Goal: Transaction & Acquisition: Purchase product/service

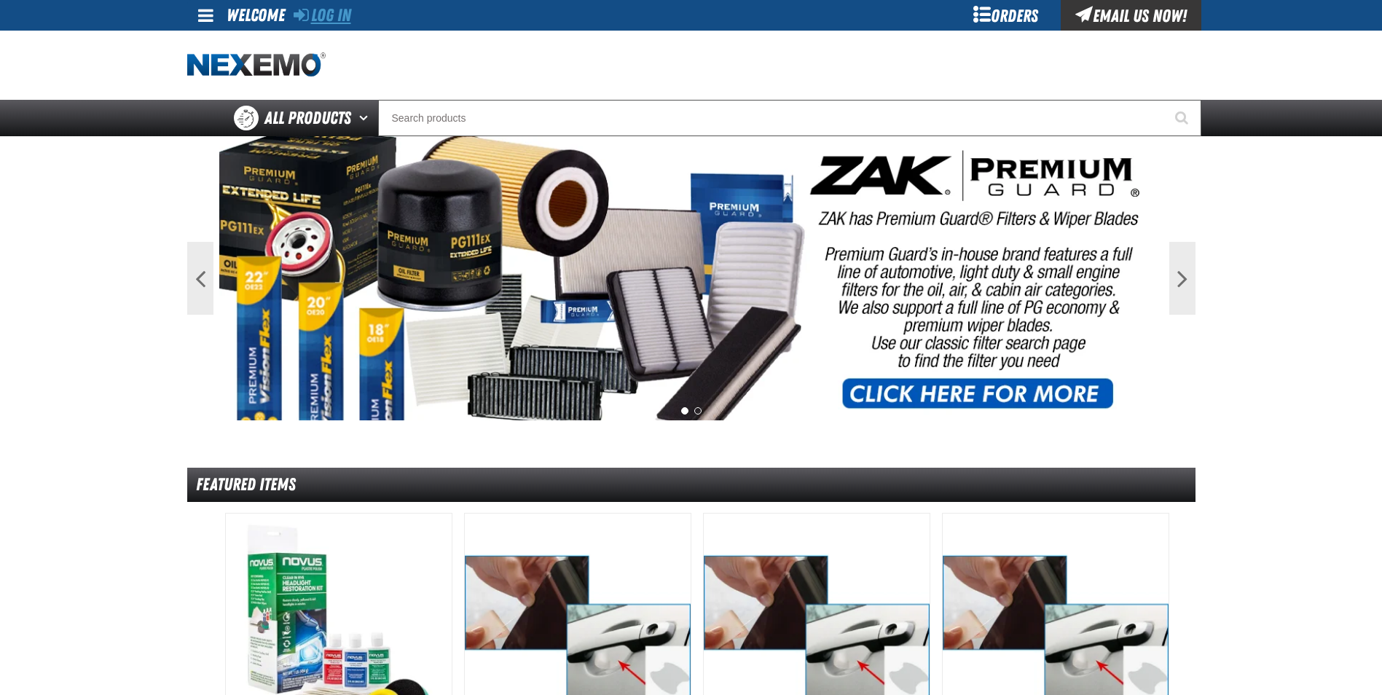
click at [321, 20] on link "Log In" at bounding box center [323, 15] width 58 height 20
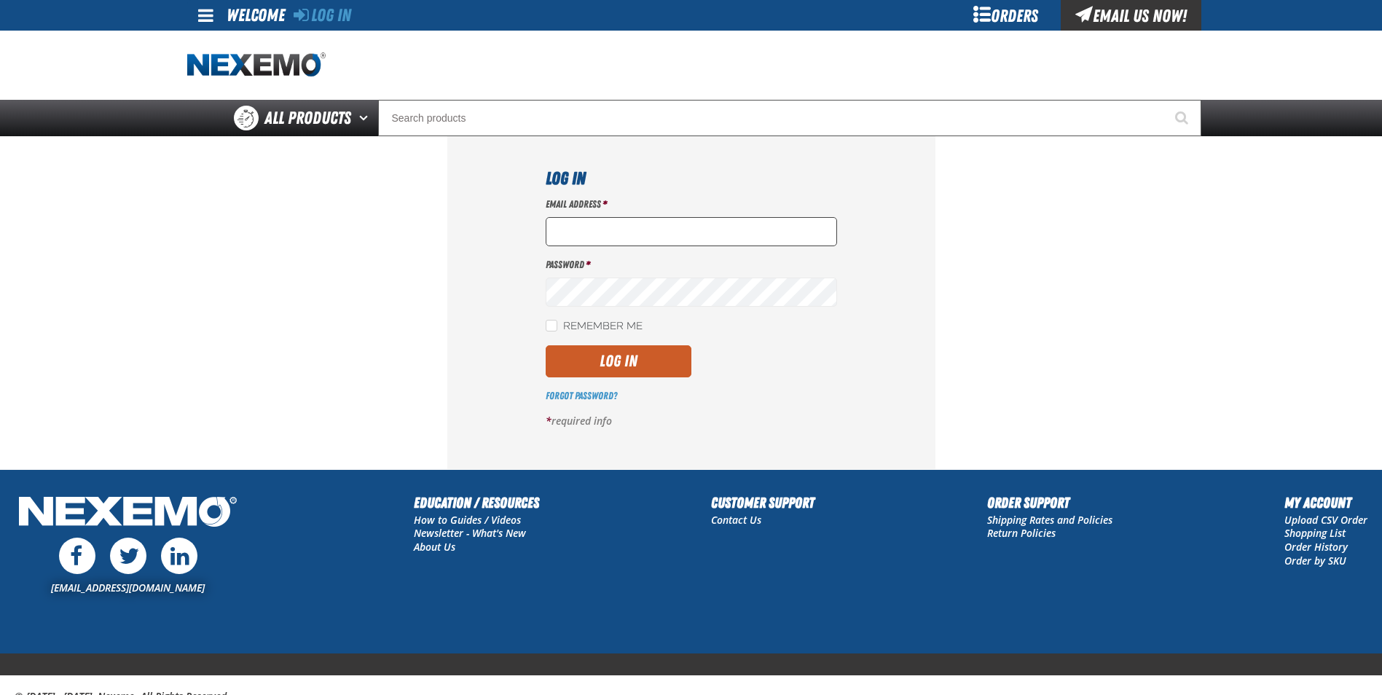
click at [595, 229] on input "Email Address *" at bounding box center [691, 231] width 291 height 29
type input "rgiese@huskerautogroup.com"
click at [596, 393] on link "Forgot Password?" at bounding box center [581, 396] width 71 height 12
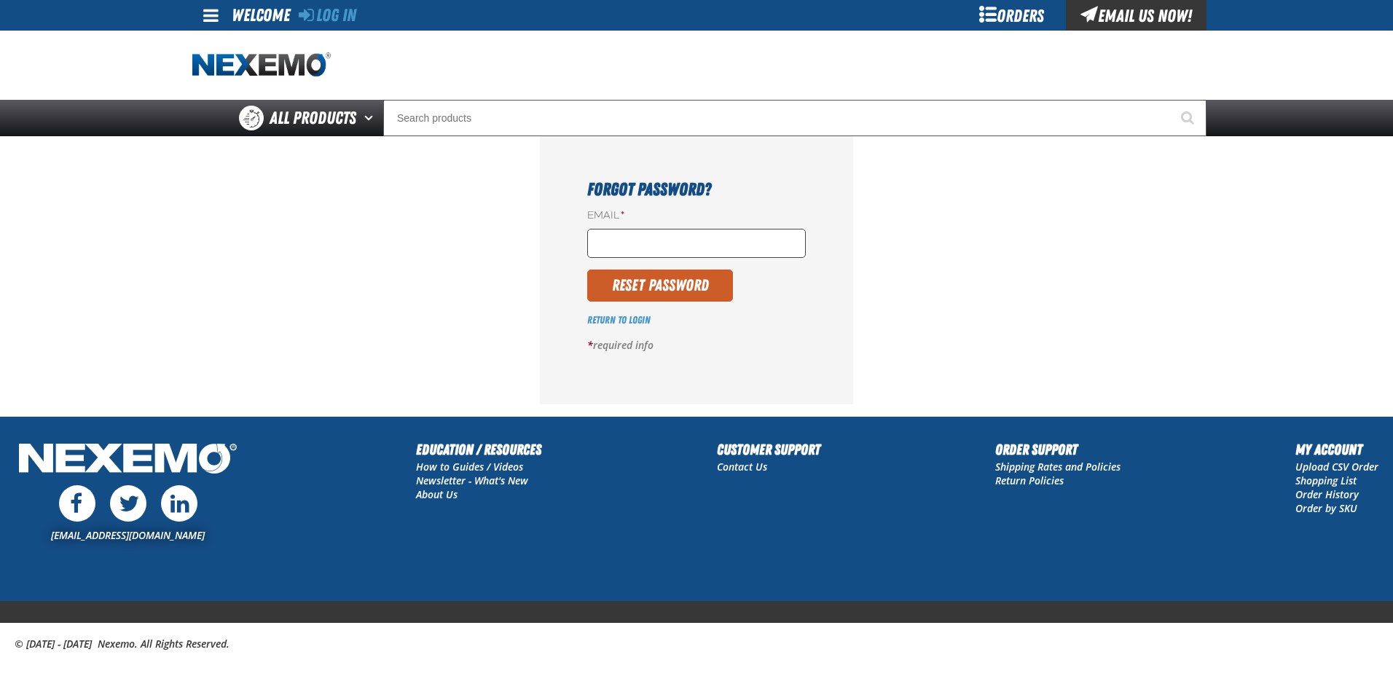
click at [702, 245] on input "Email *" at bounding box center [696, 243] width 219 height 29
type input "rgiese@huskerautogroup.com"
click at [665, 288] on button "Reset Password" at bounding box center [660, 286] width 146 height 32
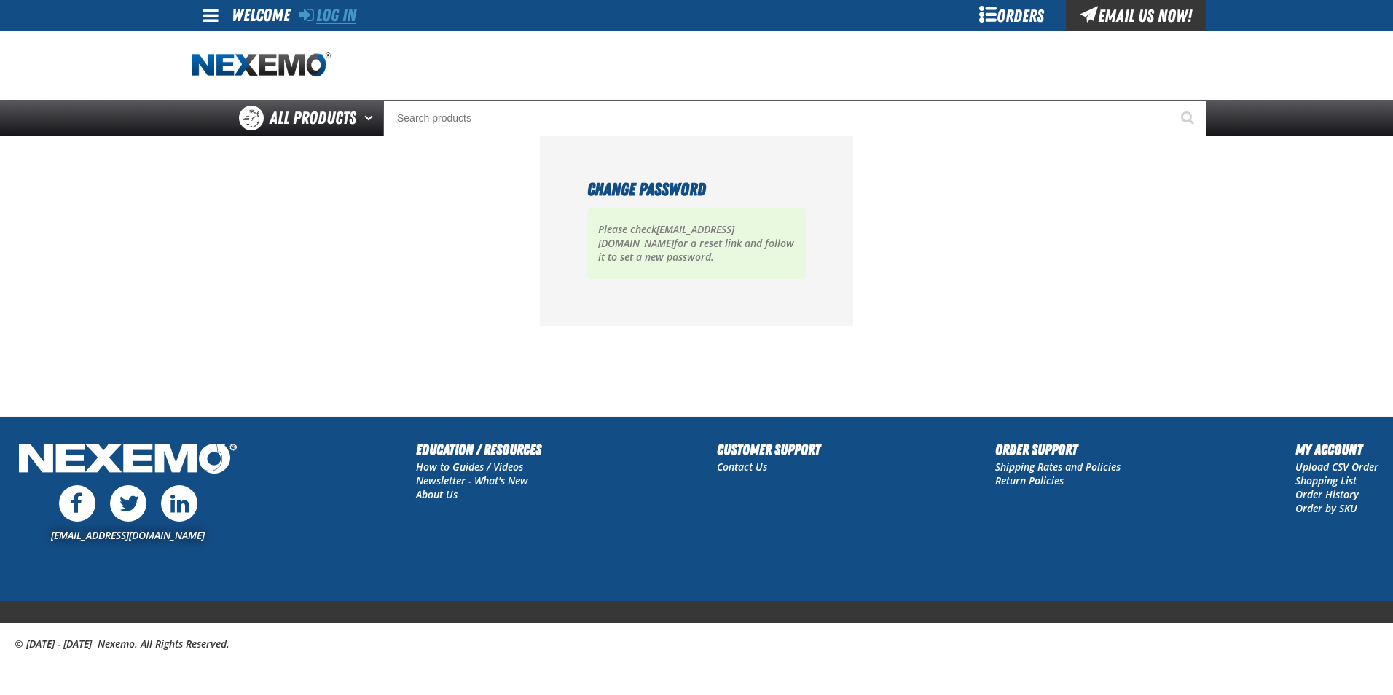
click at [337, 7] on link "Log In" at bounding box center [328, 15] width 58 height 20
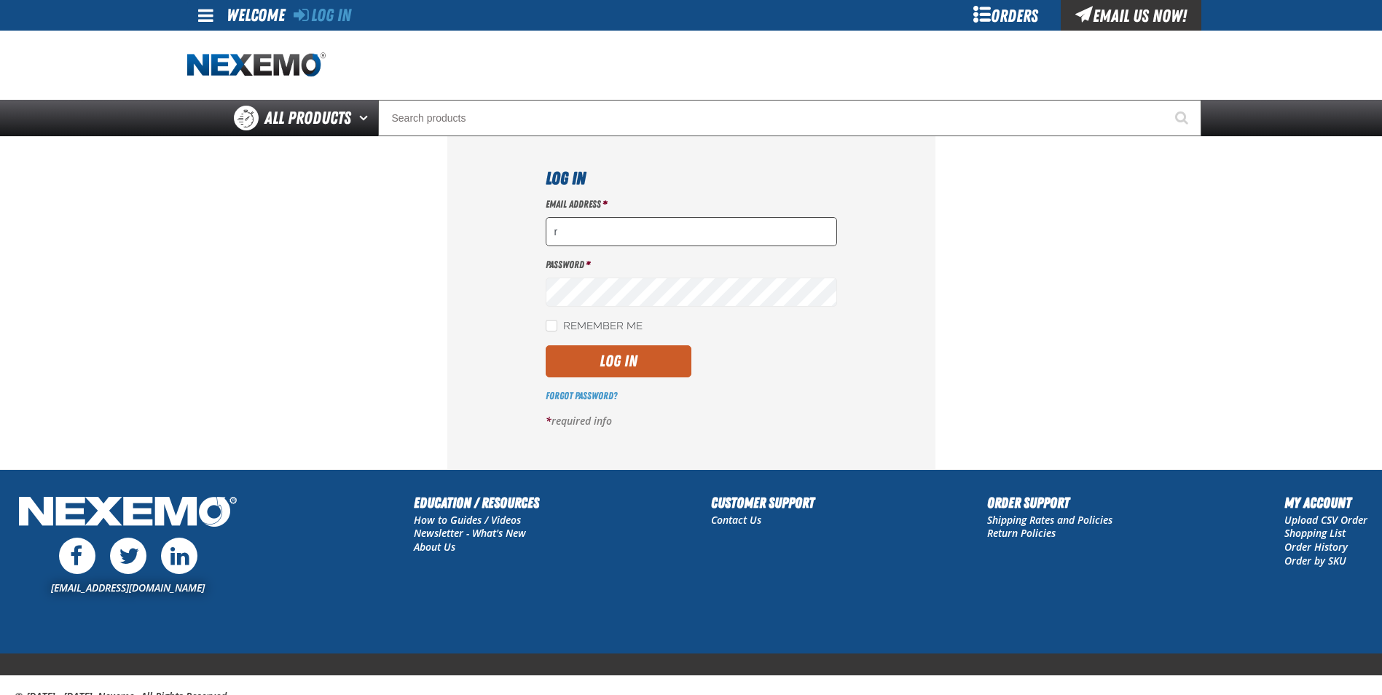
drag, startPoint x: 713, startPoint y: 232, endPoint x: 733, endPoint y: 239, distance: 21.4
click at [713, 232] on input "r" at bounding box center [691, 231] width 291 height 29
type input "[EMAIL_ADDRESS][DOMAIN_NAME]"
click at [557, 328] on input "Remember Me" at bounding box center [552, 326] width 12 height 12
checkbox input "true"
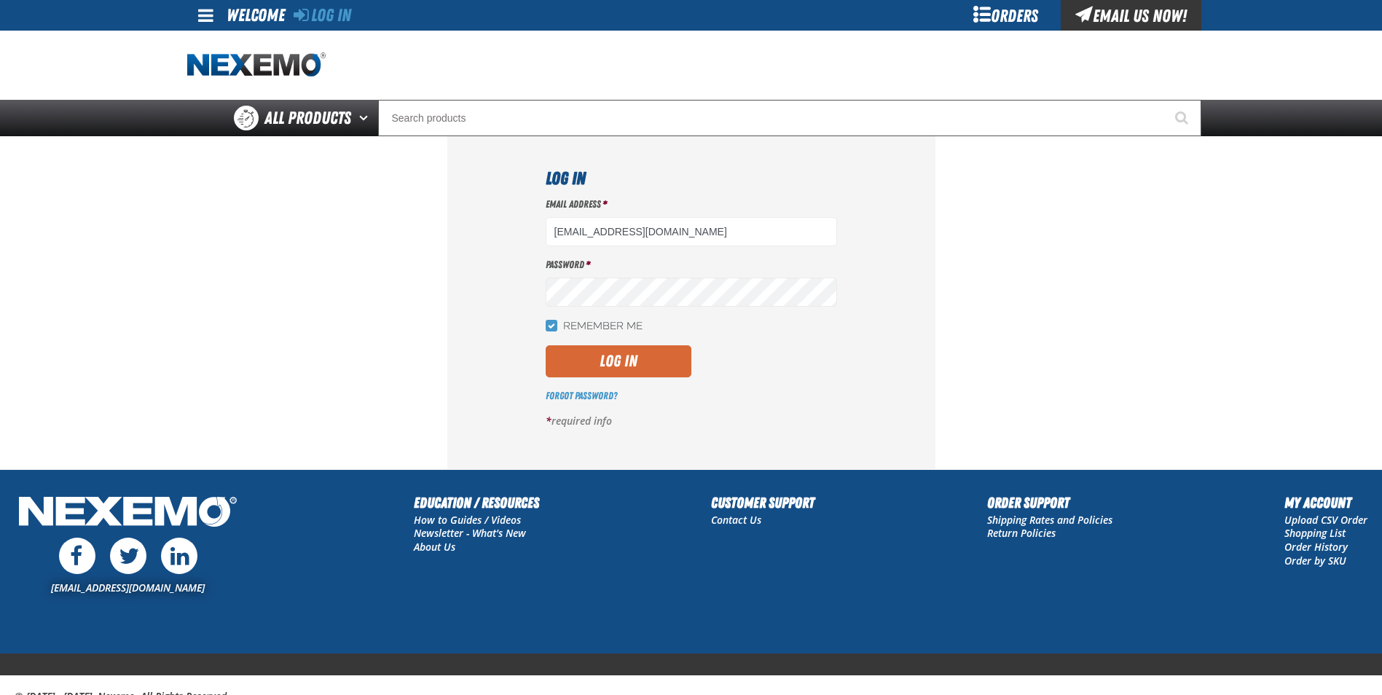
click at [598, 356] on button "Log In" at bounding box center [619, 361] width 146 height 32
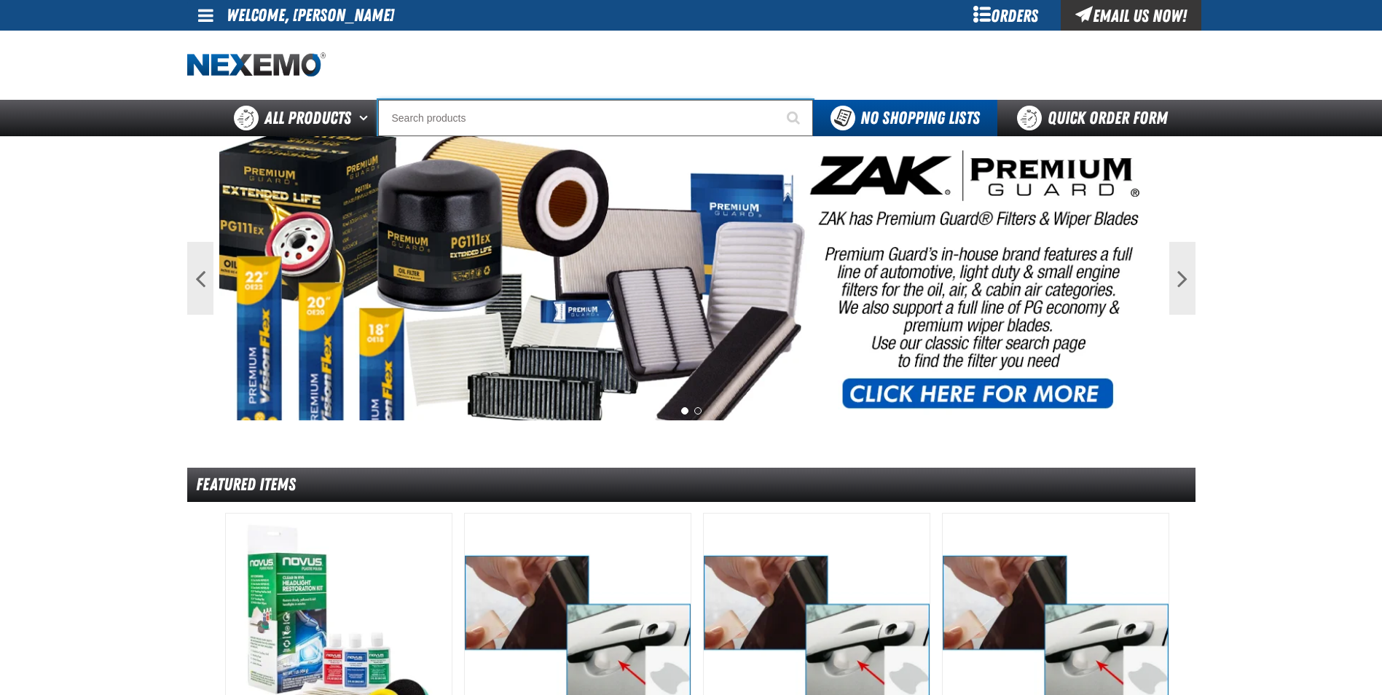
click at [542, 121] on input "Search" at bounding box center [595, 118] width 435 height 36
click at [411, 113] on input "Search" at bounding box center [595, 118] width 435 height 36
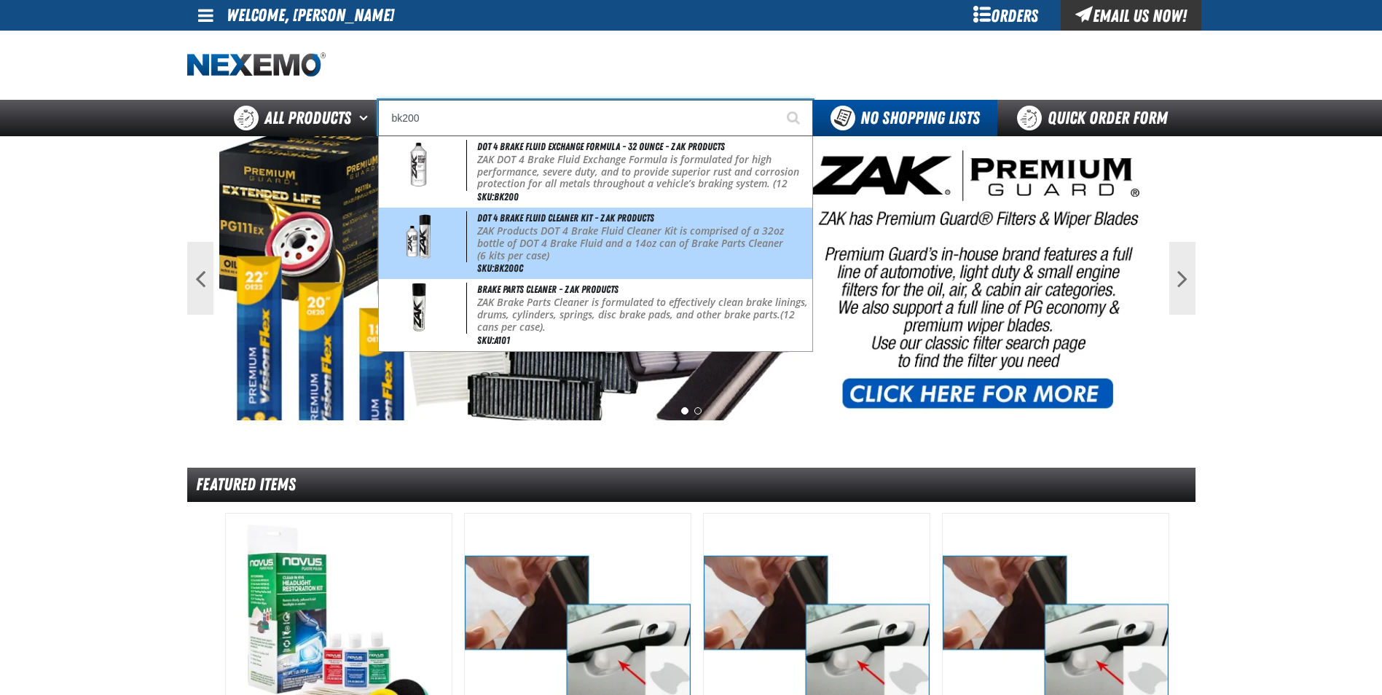
click at [597, 248] on p "ZAK Products DOT 4 Brake Fluid Cleaner Kit is comprised of a 32oz bottle of DOT…" at bounding box center [643, 237] width 332 height 25
type input "DOT 4 Brake Fluid Cleaner Kit - ZAK Products"
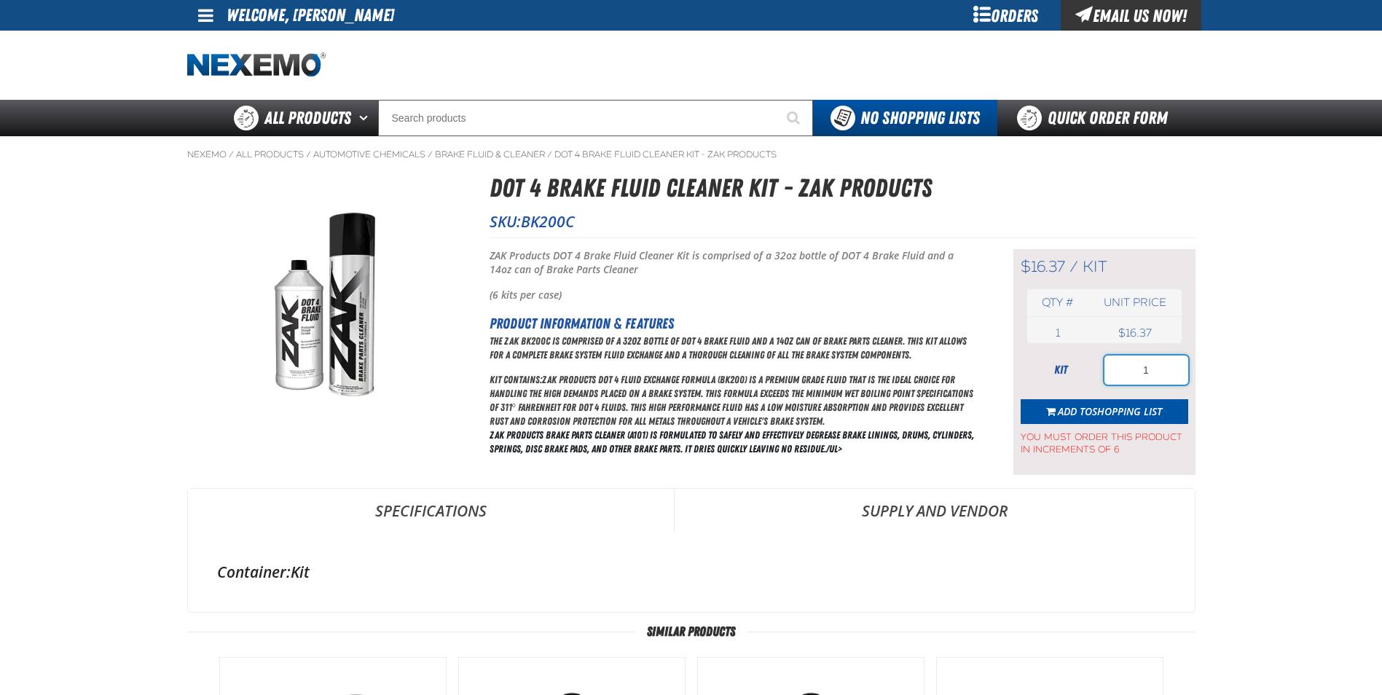
click at [1168, 374] on input "1" at bounding box center [1147, 370] width 84 height 29
type input "36"
click at [1140, 405] on span "Shopping List" at bounding box center [1127, 411] width 70 height 14
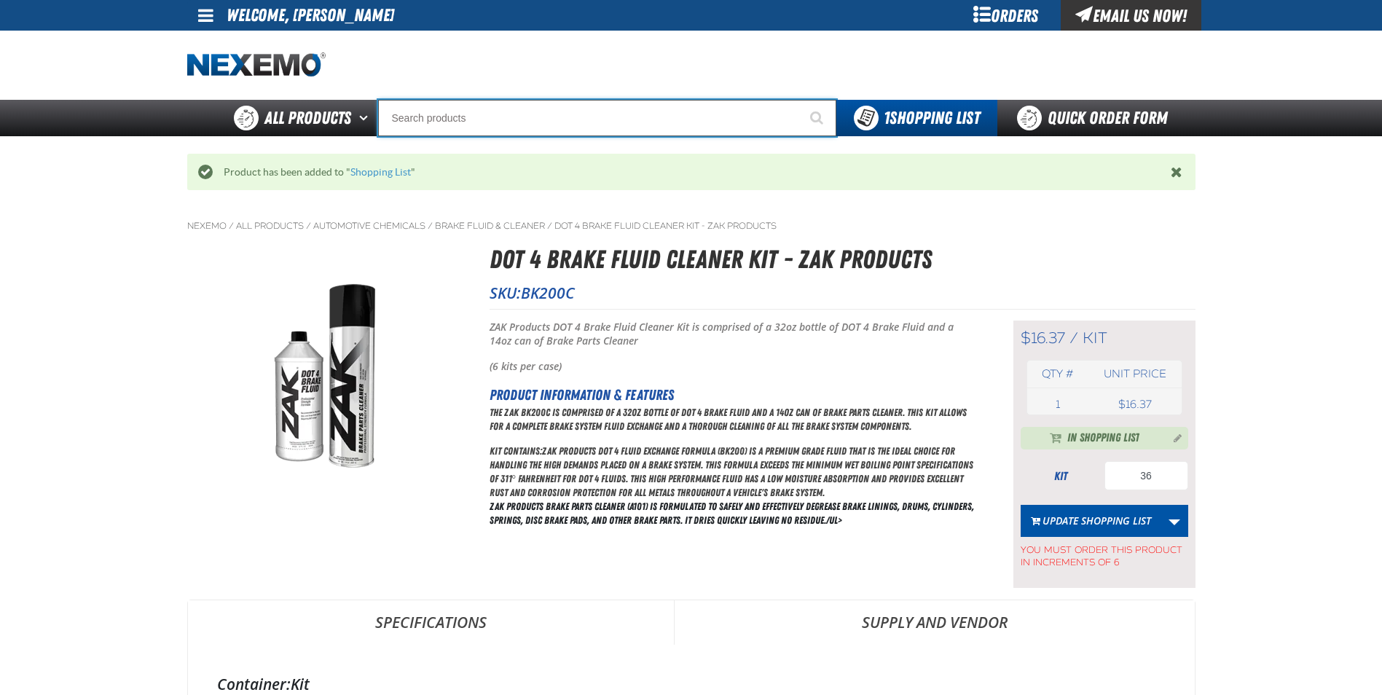
click at [485, 126] on input "Search" at bounding box center [607, 118] width 458 height 36
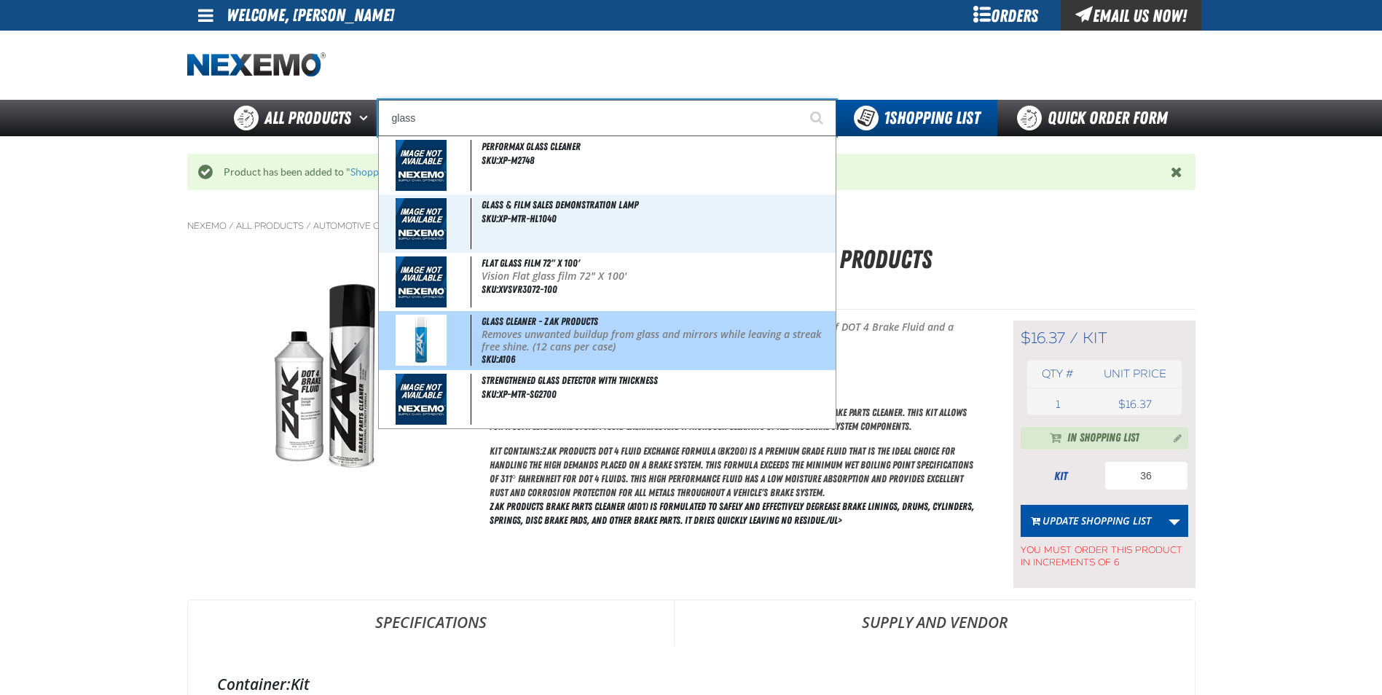
click at [525, 330] on p "Removes unwanted buildup from glass and mirrors while leaving a streak free shi…" at bounding box center [657, 341] width 350 height 25
type input "Glass Cleaner - ZAK Products"
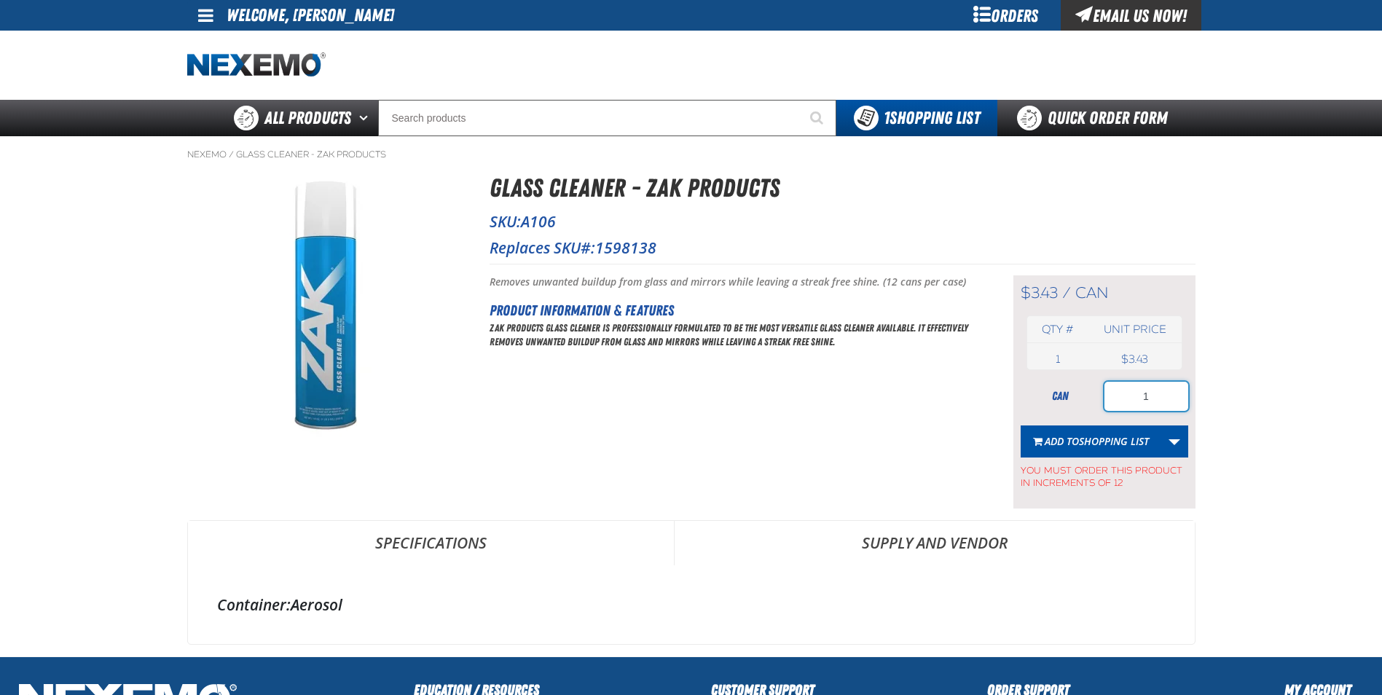
click at [1181, 390] on input "1" at bounding box center [1147, 396] width 84 height 29
type input "12"
drag, startPoint x: 1081, startPoint y: 423, endPoint x: 1073, endPoint y: 419, distance: 9.1
click at [1081, 423] on form "can 12 Add to Shopping List Create New Shopping List Add to Shopping List You m…" at bounding box center [1105, 436] width 168 height 108
click at [1072, 412] on form "can 12 Add to Shopping List Create New Shopping List Add to Shopping List You m…" at bounding box center [1105, 436] width 168 height 108
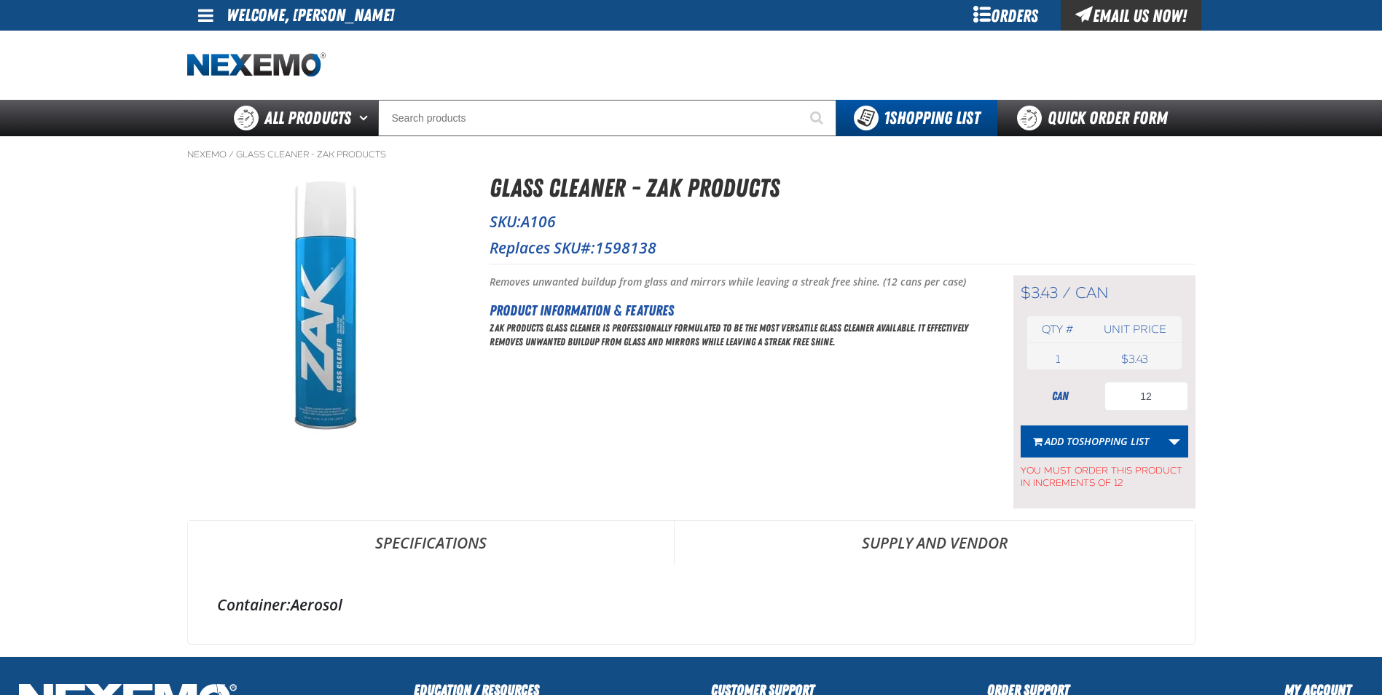
click at [1089, 437] on span "Shopping List" at bounding box center [1114, 441] width 70 height 14
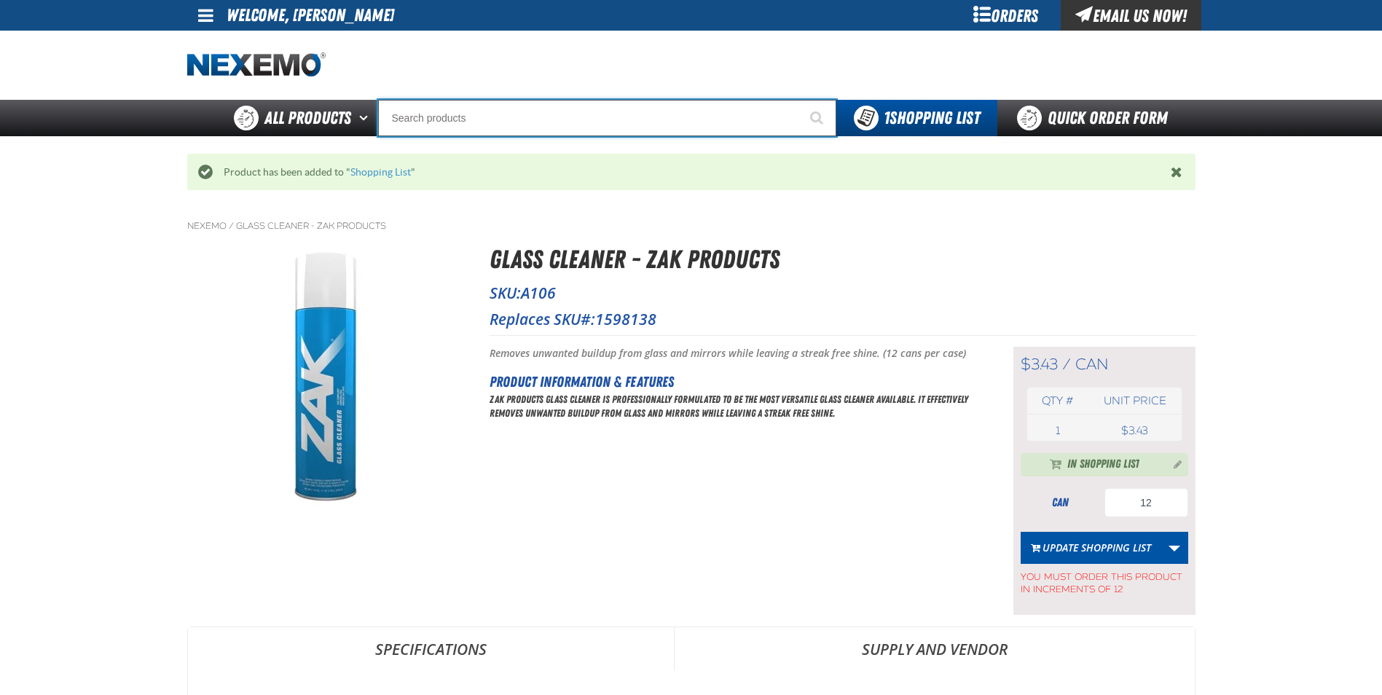
click at [486, 110] on input "Search" at bounding box center [607, 118] width 458 height 36
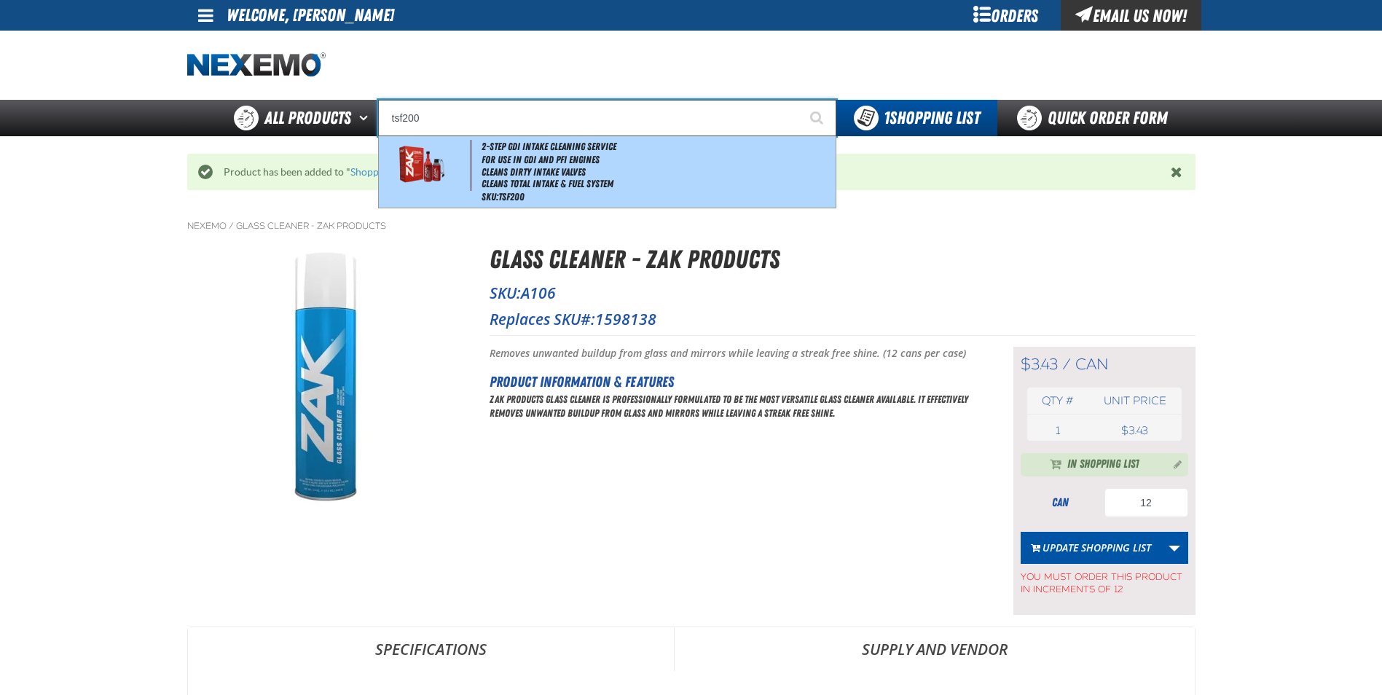
click at [446, 179] on img at bounding box center [421, 165] width 66 height 51
type input "2-Step GDI Intake Cleaning Service"
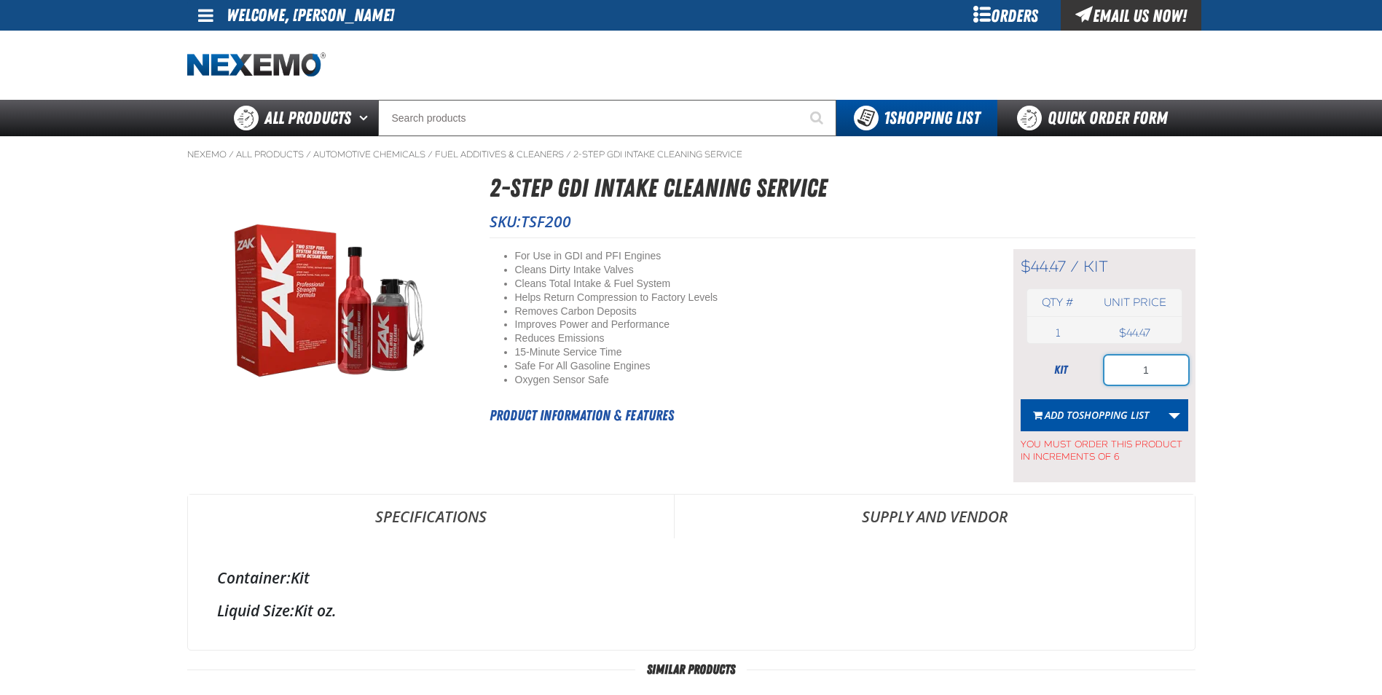
click at [1178, 370] on input "1" at bounding box center [1147, 370] width 84 height 29
type input "6"
click at [1115, 413] on span "Shopping List" at bounding box center [1114, 415] width 70 height 14
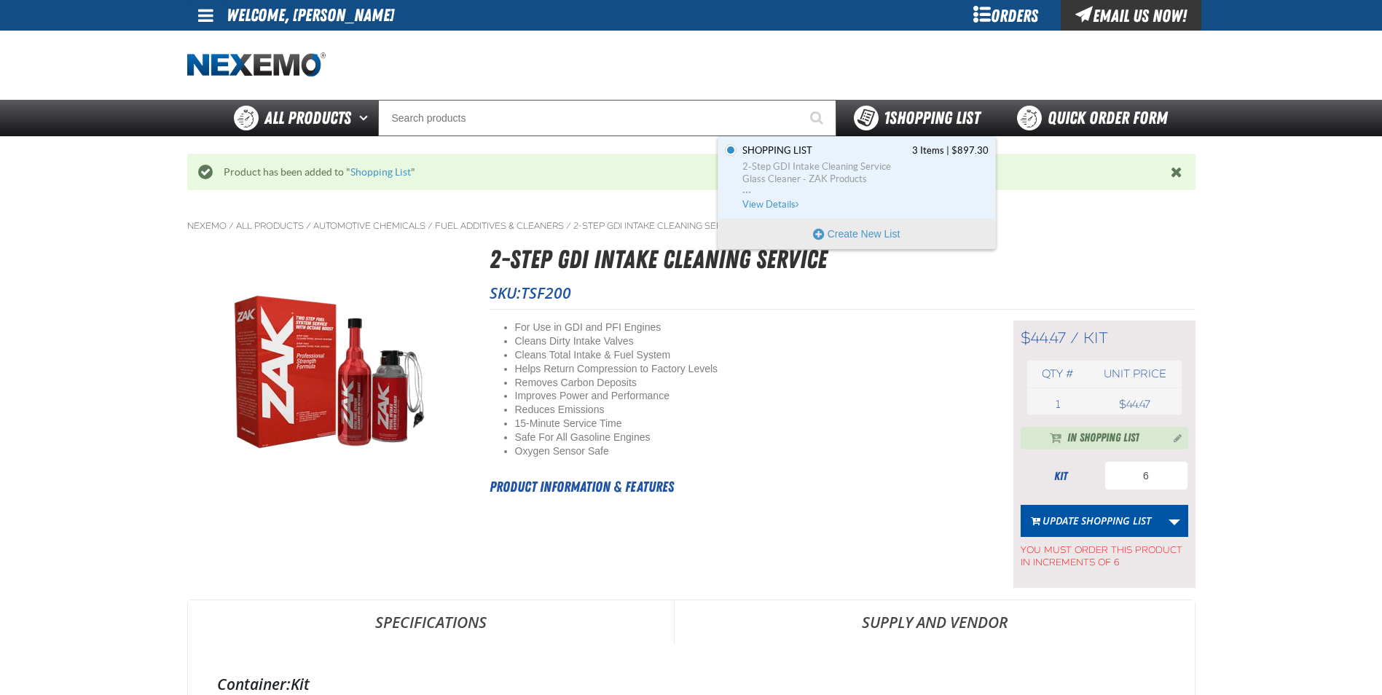
click at [916, 119] on span "1 Shopping List" at bounding box center [932, 118] width 96 height 20
click at [769, 205] on span "View Details" at bounding box center [771, 204] width 59 height 11
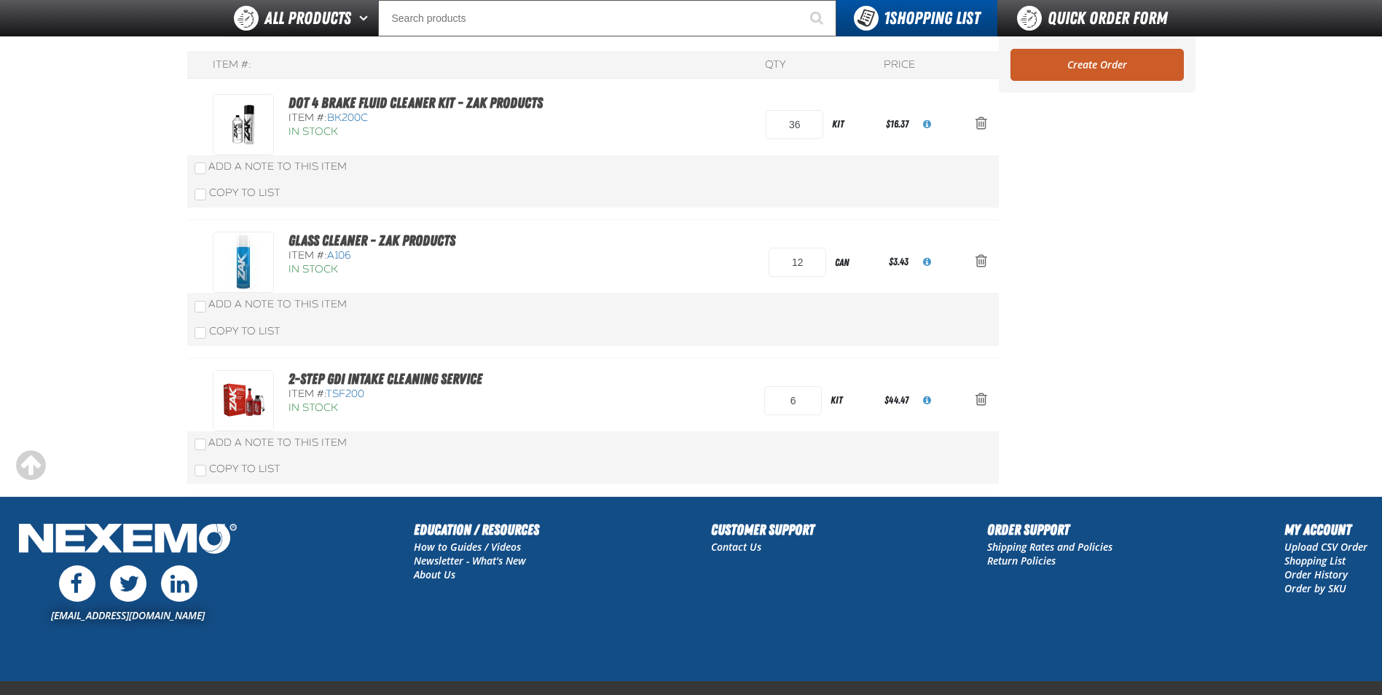
scroll to position [146, 0]
click at [1094, 63] on link "Create Order" at bounding box center [1097, 64] width 173 height 32
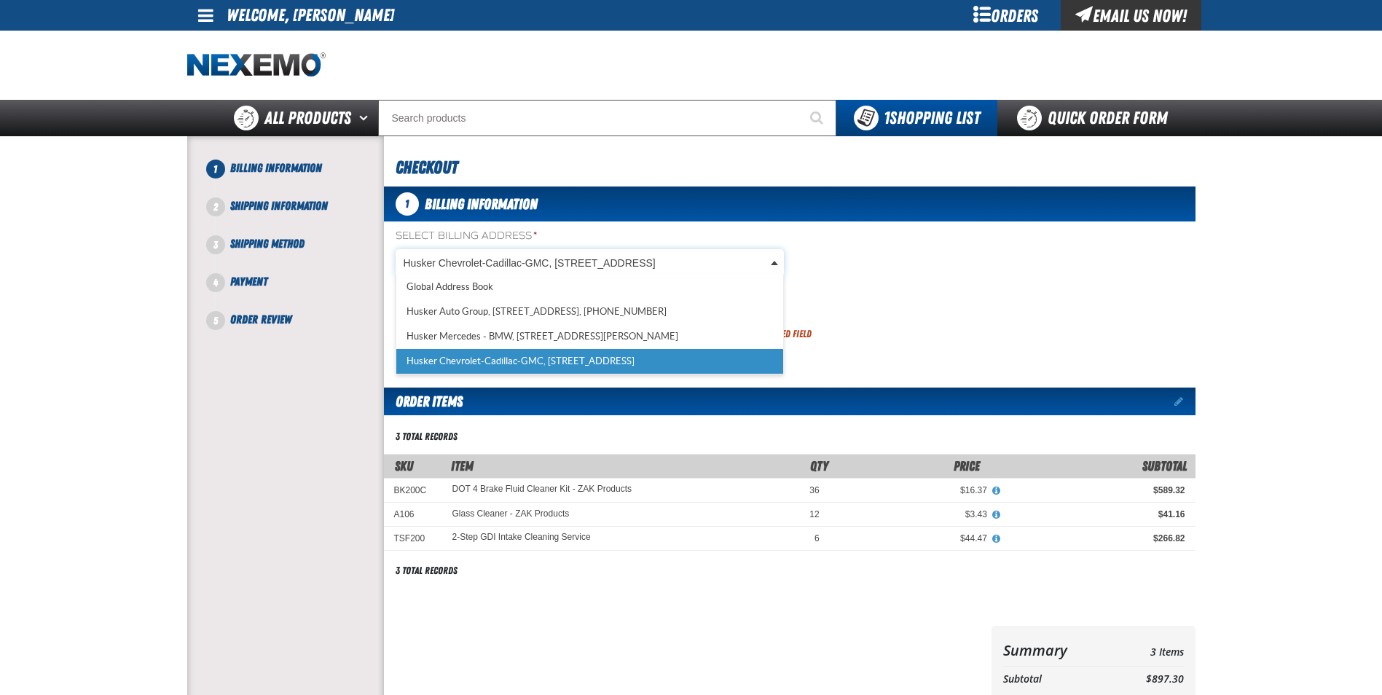
click at [775, 270] on body "Skip to Main Content Staging Site 5.1 Upgrade Site My Account My Account Suppor…" at bounding box center [691, 504] width 1382 height 1009
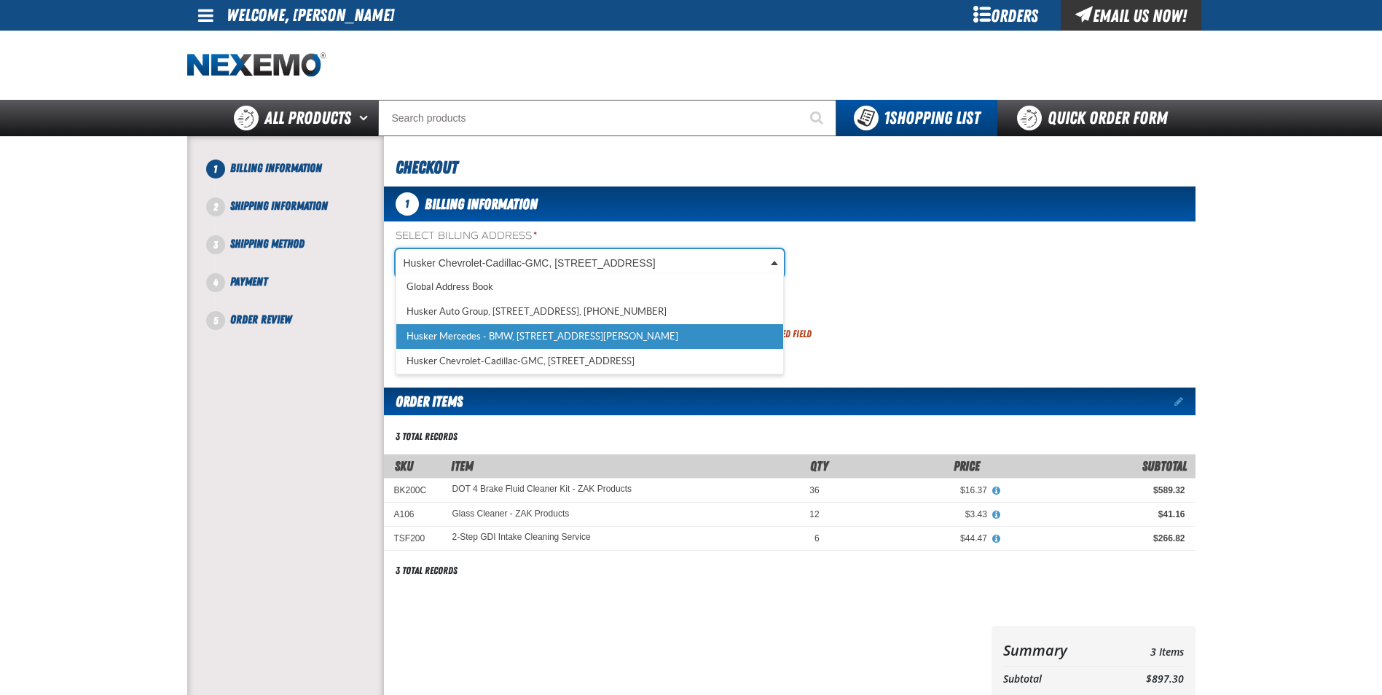
select select "a_277"
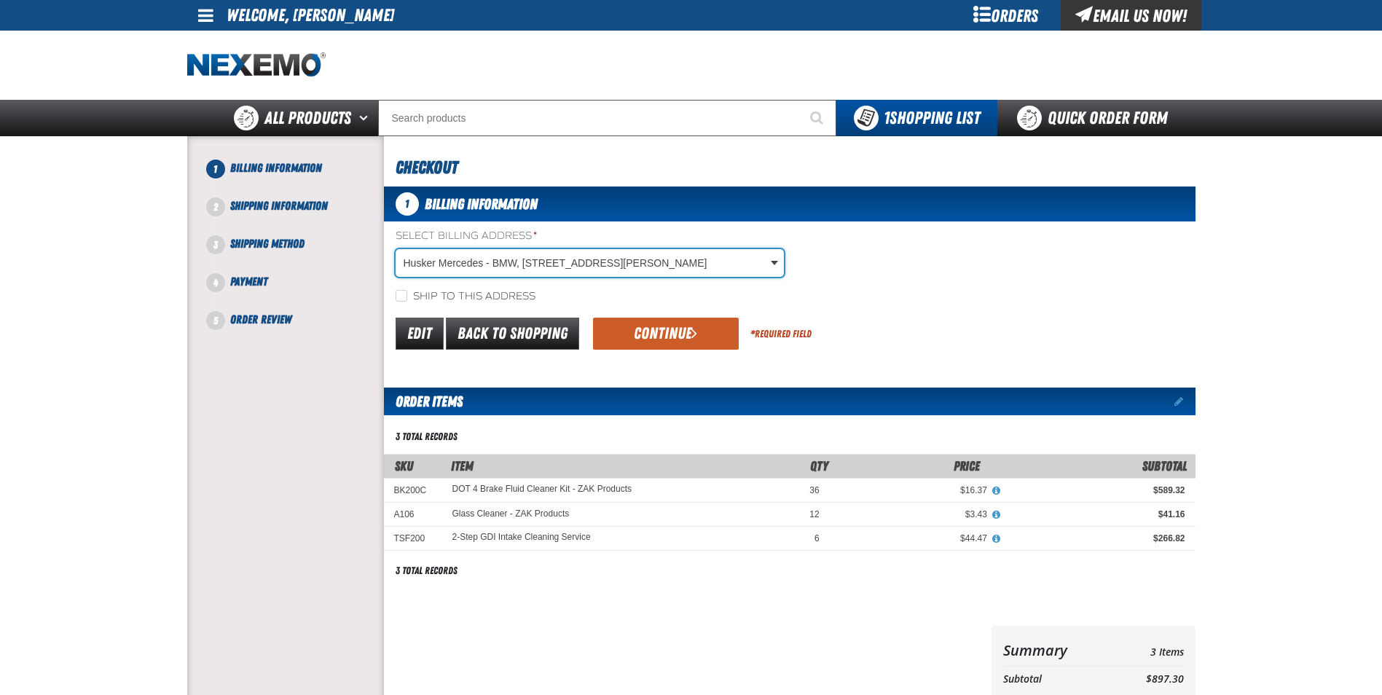
click at [864, 240] on div "Select Billing Address * Husker Mercedes - BMW, [STREET_ADDRESS][PERSON_NAME] H…" at bounding box center [790, 266] width 812 height 75
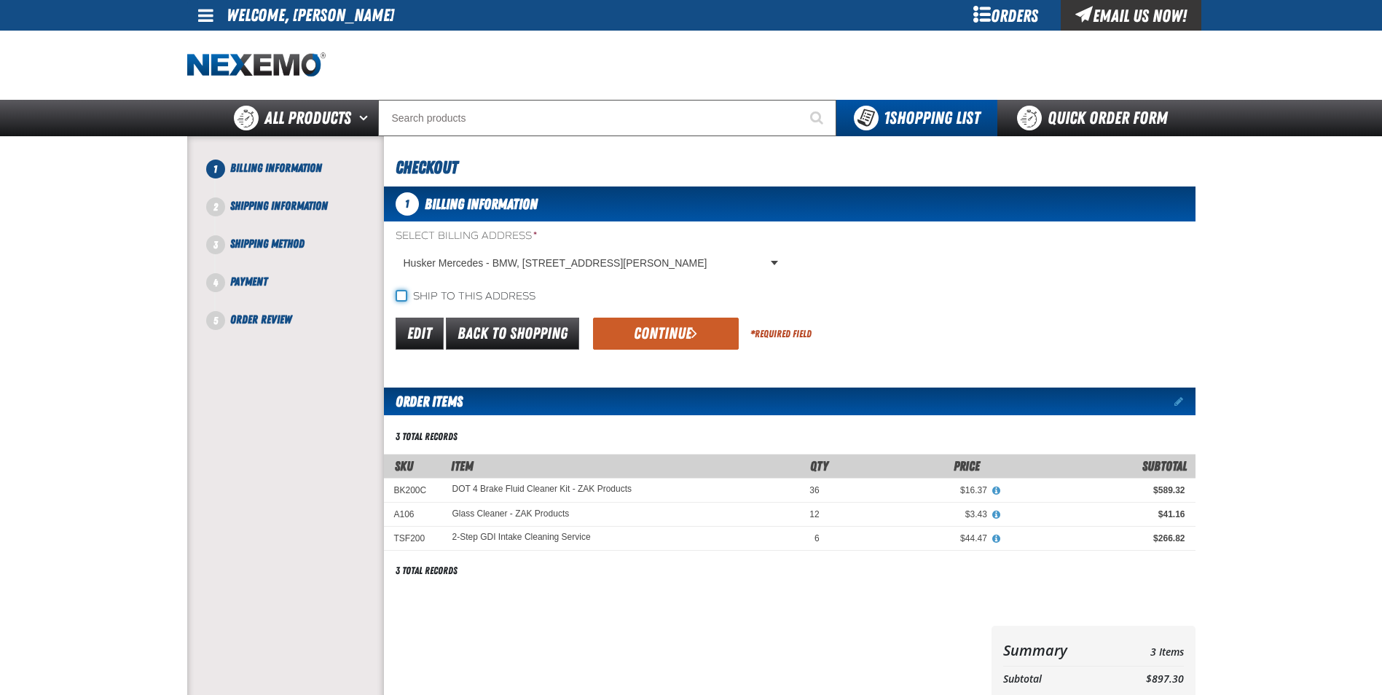
click at [400, 296] on input "Ship to this address" at bounding box center [402, 296] width 12 height 12
checkbox input "true"
click at [652, 348] on button "Continue" at bounding box center [666, 334] width 146 height 32
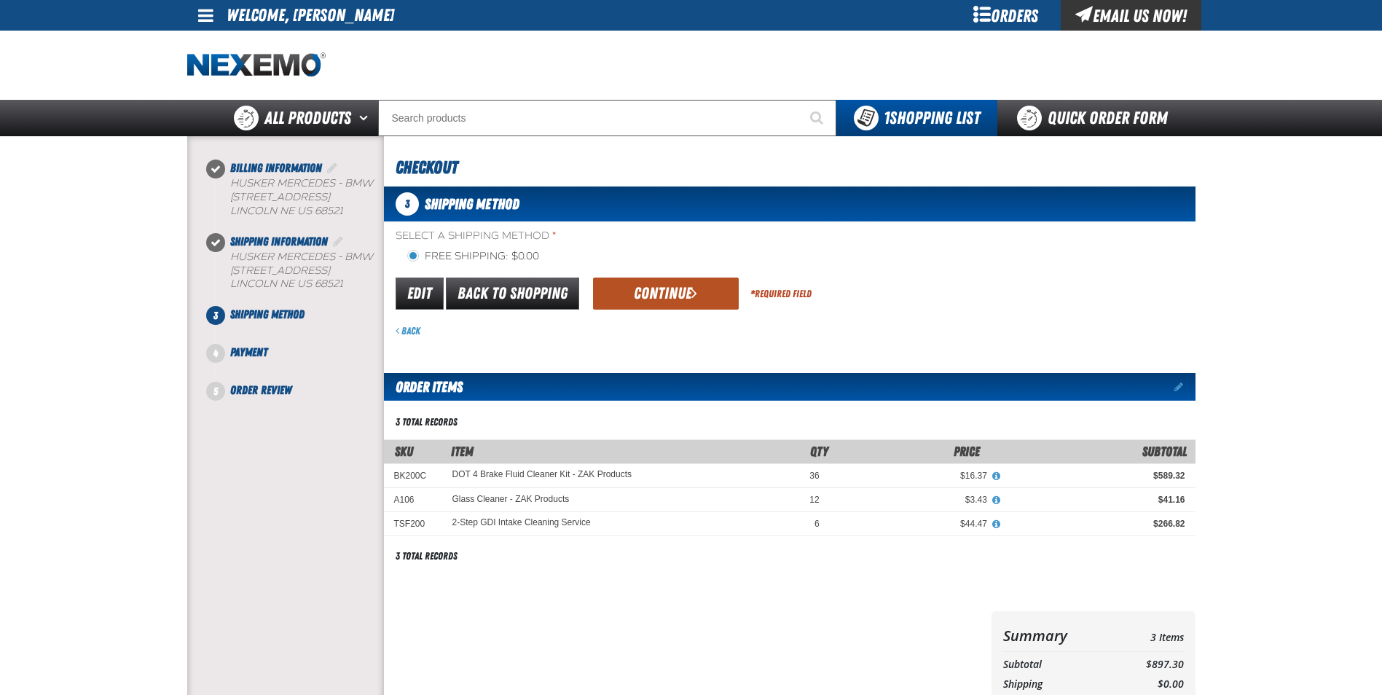
click at [655, 299] on button "Continue" at bounding box center [666, 294] width 146 height 32
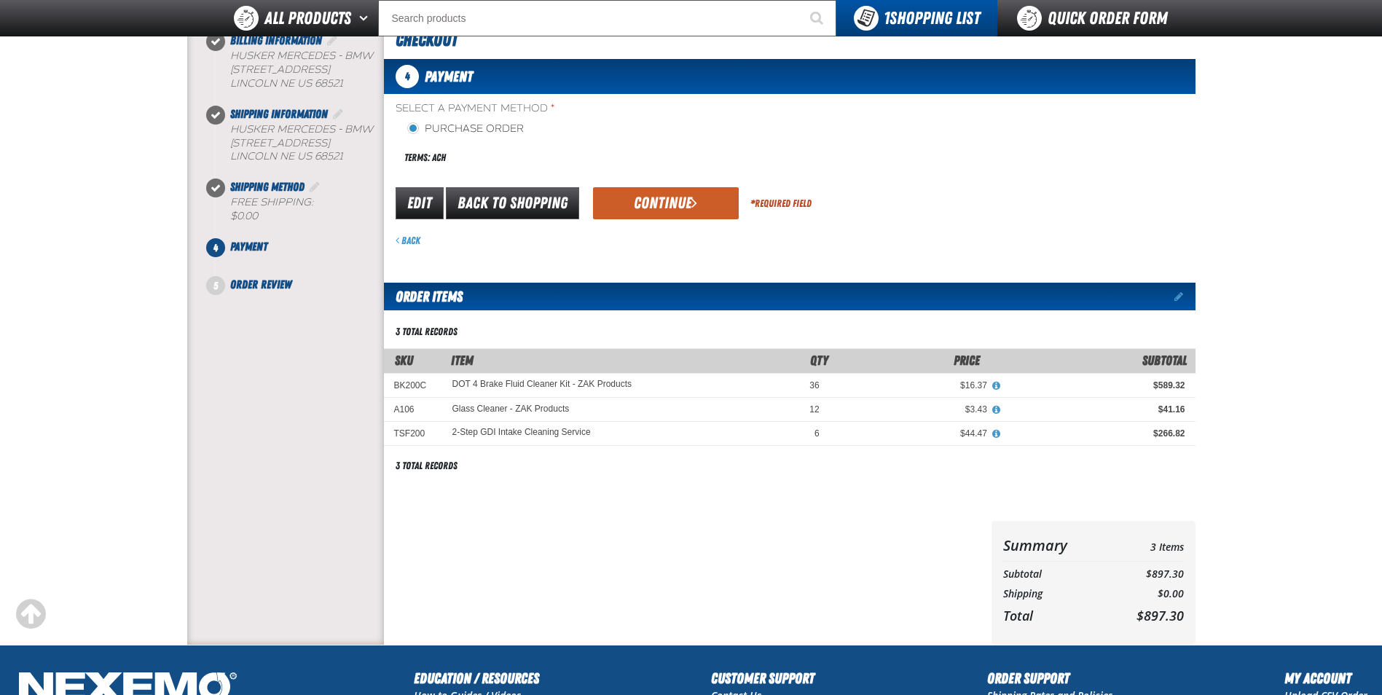
scroll to position [73, 0]
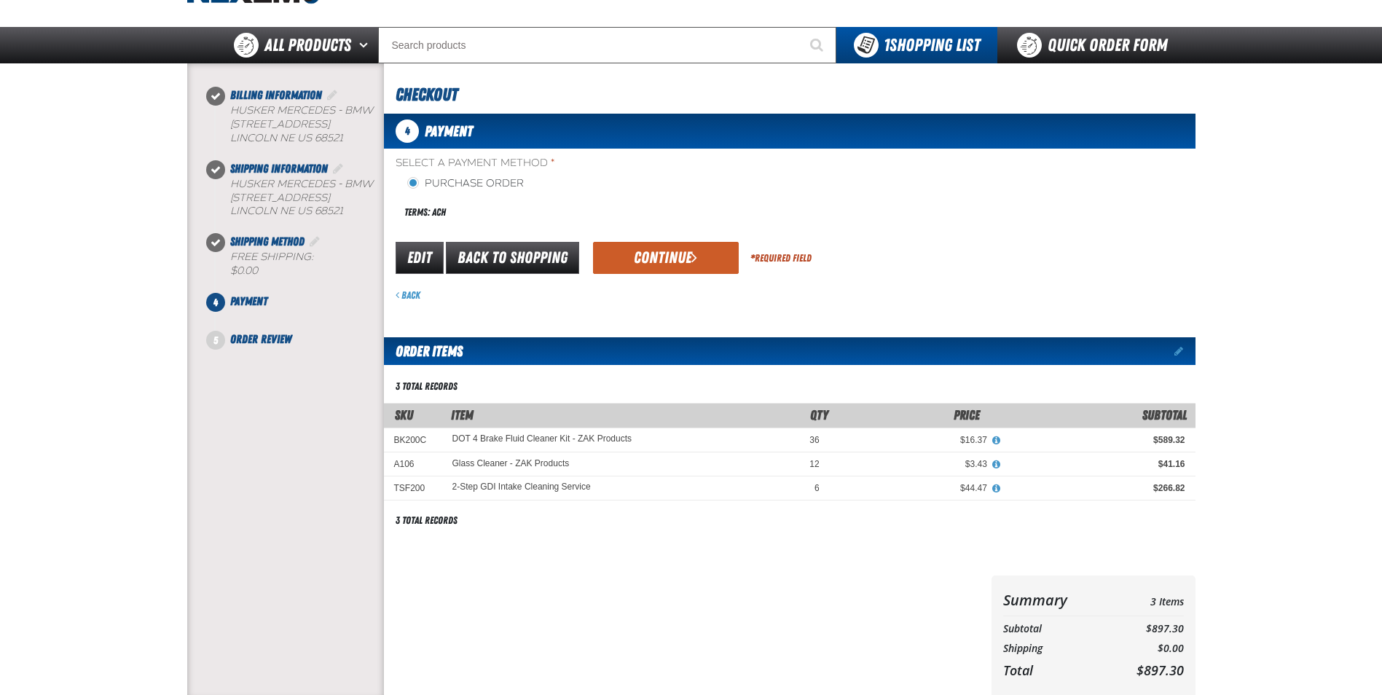
click at [488, 219] on div "Terms: ACH" at bounding box center [593, 212] width 394 height 31
click at [454, 216] on div "Terms: ACH" at bounding box center [593, 212] width 394 height 31
click at [467, 165] on span "Select a Payment Method *" at bounding box center [593, 164] width 394 height 14
click at [488, 192] on div "Purchase Order Terms: ACH" at bounding box center [593, 202] width 394 height 52
click at [493, 174] on div "Select a Payment Method * Purchase Order Terms: ACH" at bounding box center [593, 192] width 394 height 72
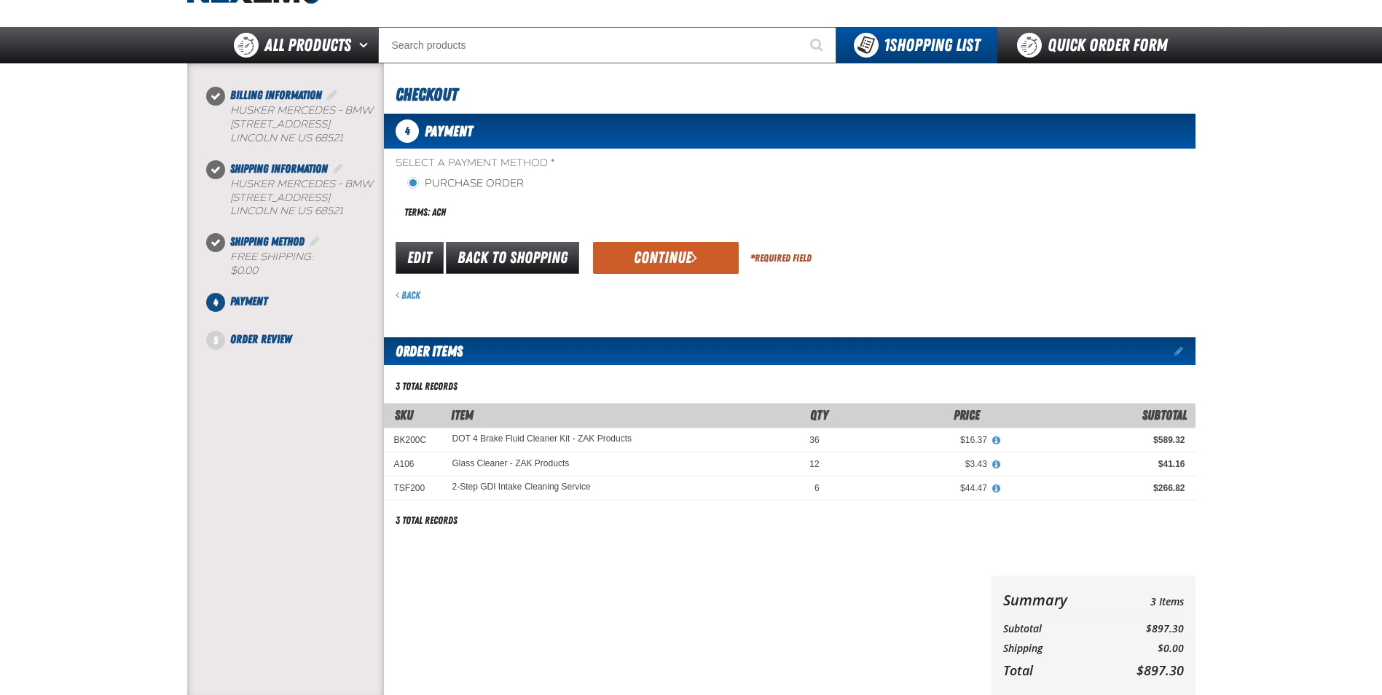
click at [517, 137] on div "4 Payment" at bounding box center [790, 131] width 812 height 35
click at [516, 162] on span "Select a Payment Method *" at bounding box center [593, 164] width 394 height 14
click at [534, 162] on span "Select a Payment Method *" at bounding box center [593, 164] width 394 height 14
click at [552, 173] on div "4 Payment Select a Payment Method * Purchase Order Terms: ACH payment_term_4 *" at bounding box center [790, 208] width 812 height 188
drag, startPoint x: 552, startPoint y: 173, endPoint x: 511, endPoint y: 212, distance: 55.7
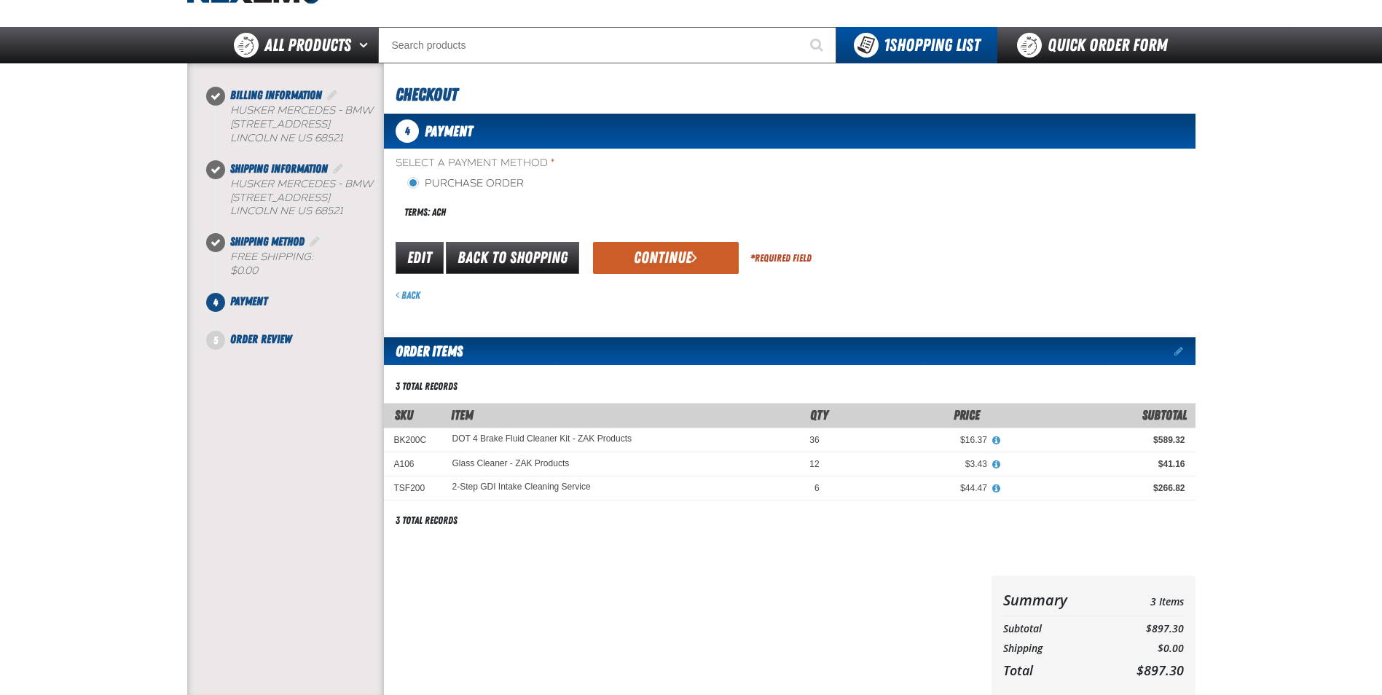
click at [514, 222] on div "Terms: ACH" at bounding box center [593, 212] width 394 height 31
click at [434, 222] on div "Terms: ACH" at bounding box center [593, 212] width 394 height 31
click at [412, 298] on link "Back" at bounding box center [408, 295] width 25 height 12
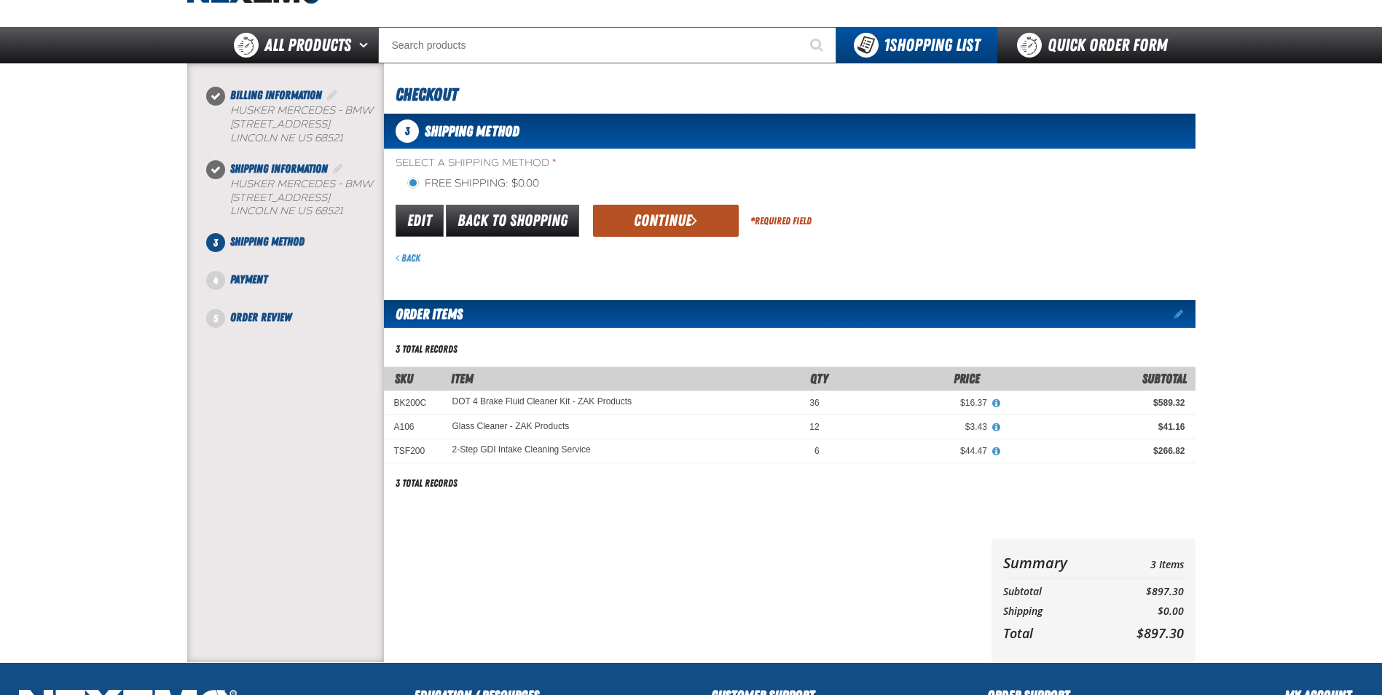
click at [637, 208] on button "Continue" at bounding box center [666, 221] width 146 height 32
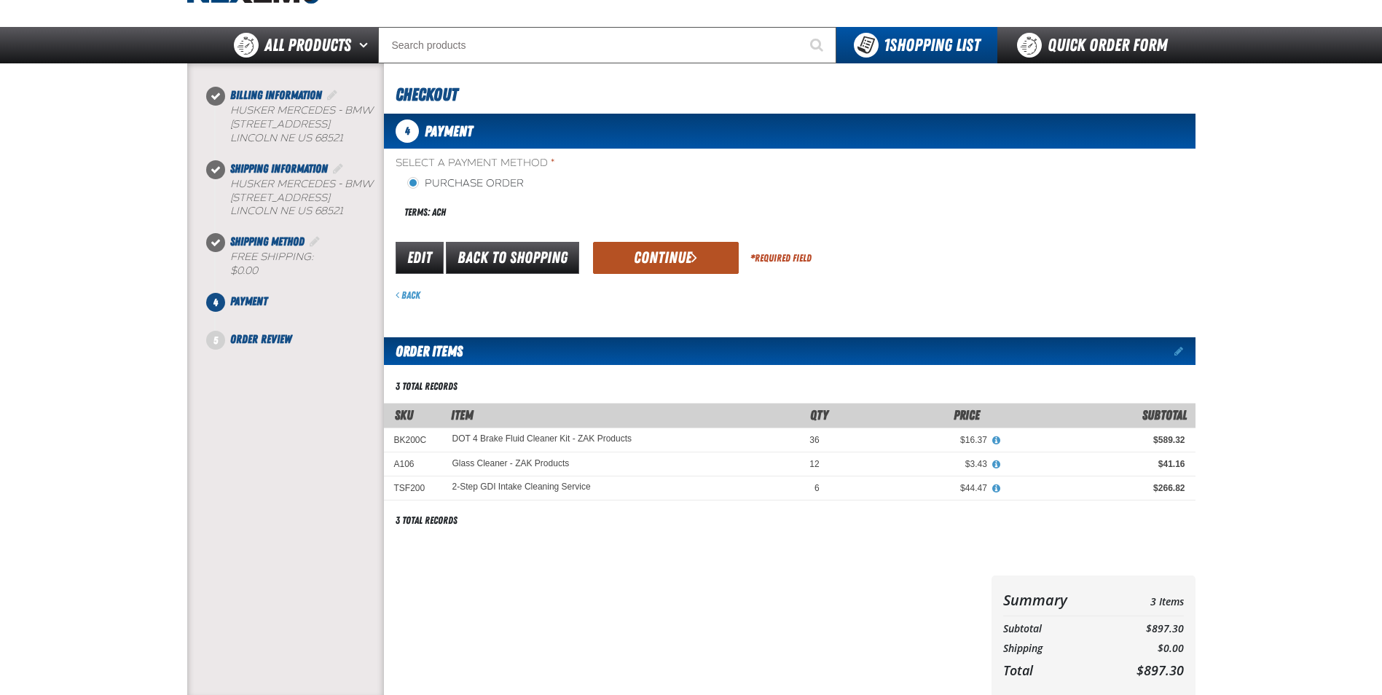
click at [668, 272] on button "Continue" at bounding box center [666, 258] width 146 height 32
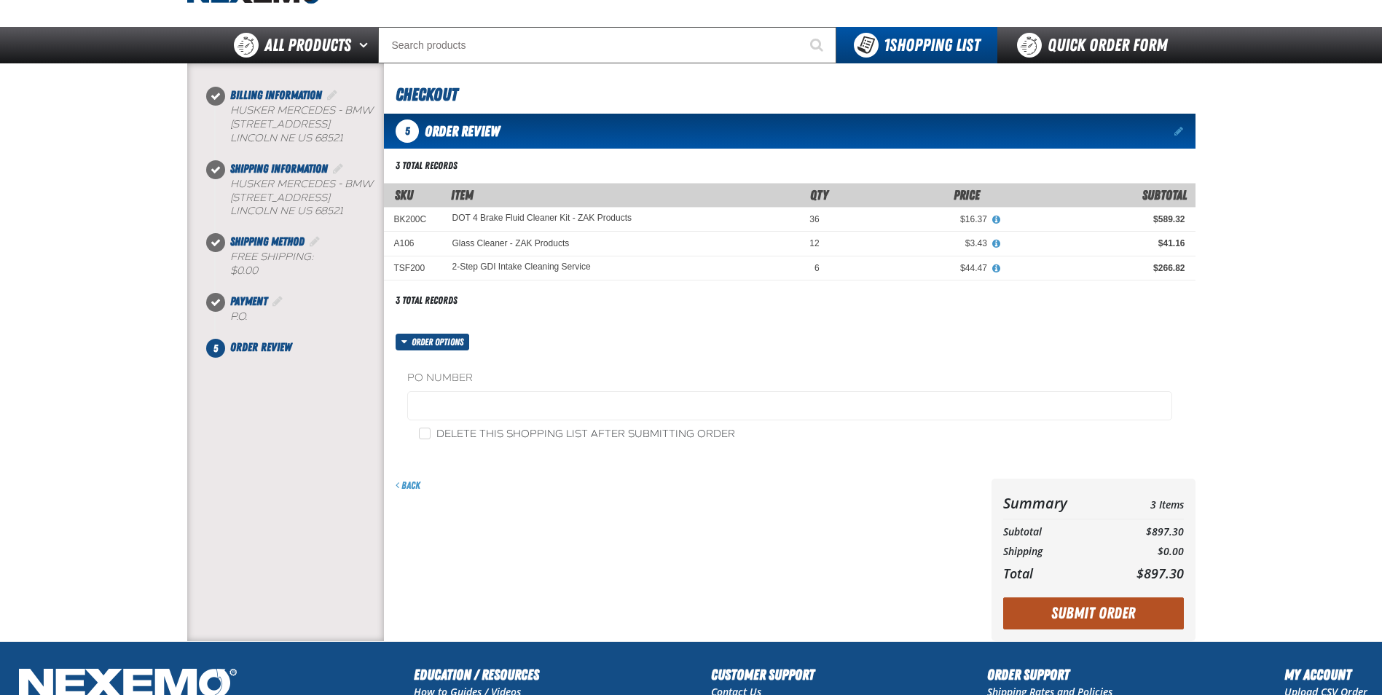
click at [1090, 621] on button "Submit Order" at bounding box center [1093, 613] width 181 height 32
